Goal: Task Accomplishment & Management: Manage account settings

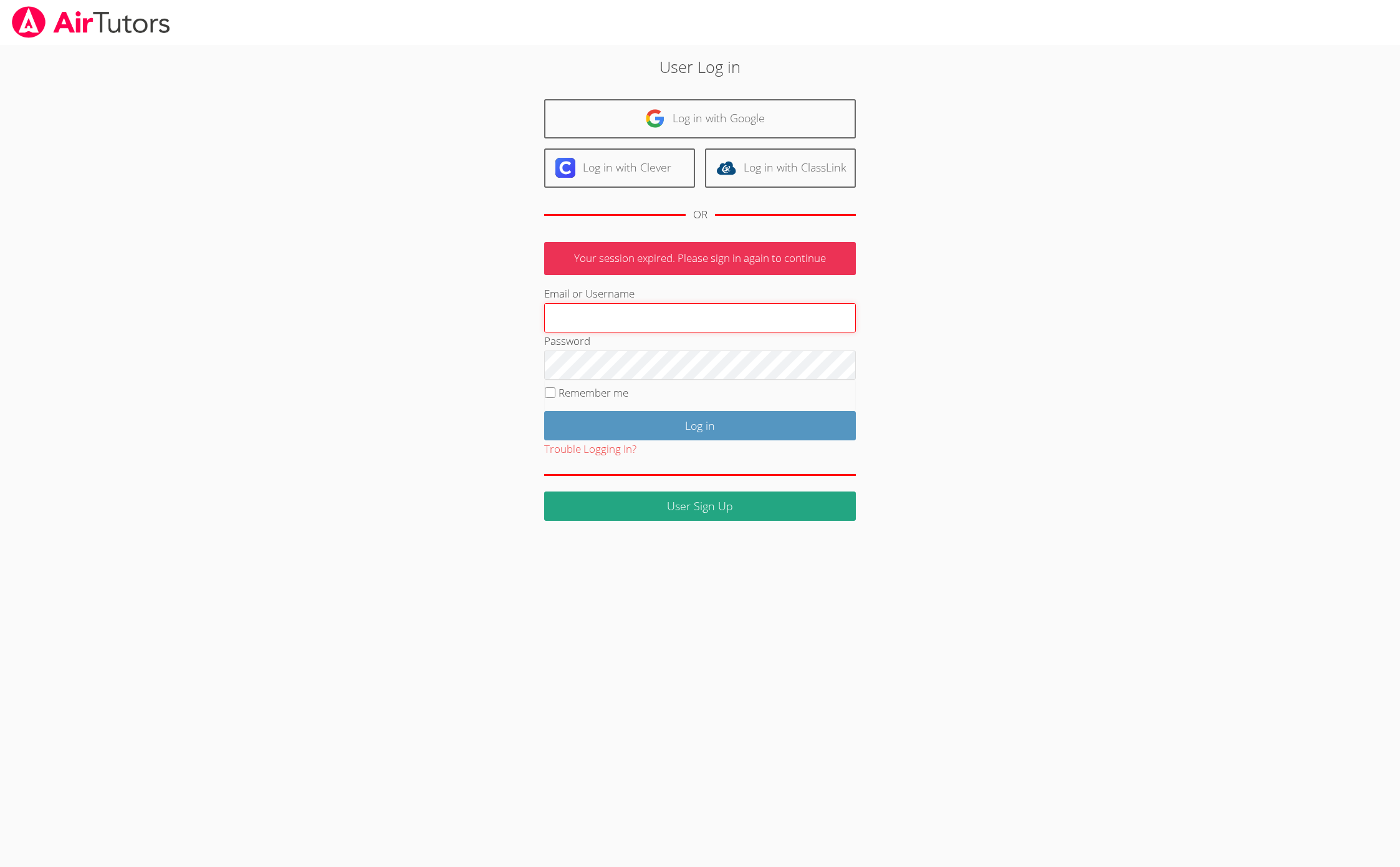
type input "jessicakleinert2@gmail.com"
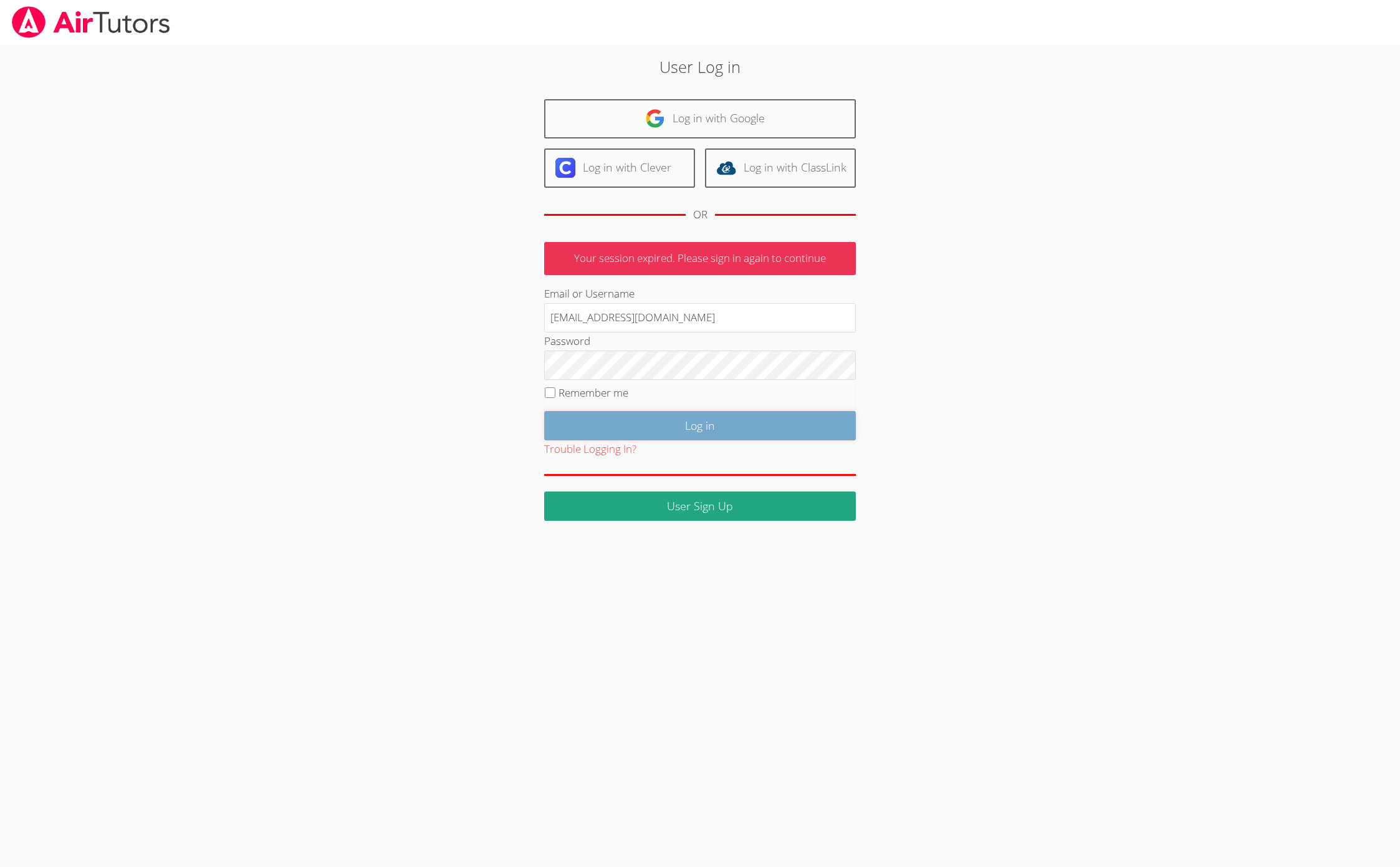
click at [703, 423] on input "Log in" at bounding box center [700, 426] width 312 height 29
click at [544, 411] on input "Log in" at bounding box center [700, 426] width 312 height 29
